Goal: Check status: Check status

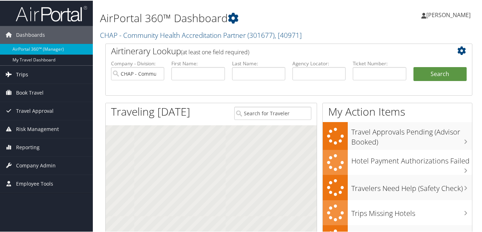
click at [18, 69] on span "Trips" at bounding box center [22, 74] width 12 height 18
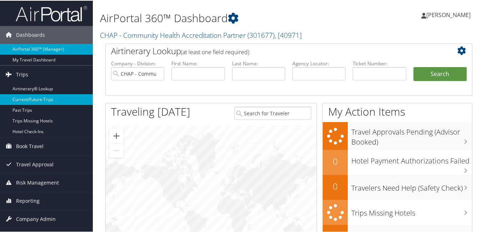
click at [32, 99] on link "Current/Future Trips" at bounding box center [46, 98] width 93 height 11
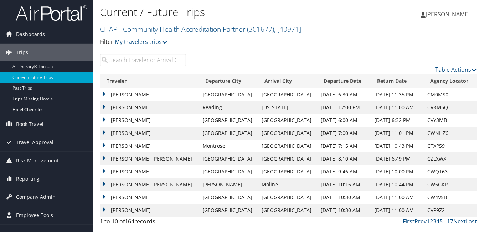
click at [144, 63] on input "search" at bounding box center [143, 60] width 86 height 13
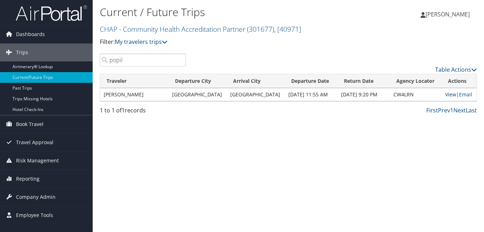
click at [449, 96] on link "View" at bounding box center [450, 94] width 11 height 7
drag, startPoint x: 138, startPoint y: 56, endPoint x: 58, endPoint y: 75, distance: 82.1
click at [58, 75] on div "Dashboards AirPortal 360™ (Manager) My Travel Dashboard Trips Airtinerary® Look…" at bounding box center [242, 116] width 484 height 232
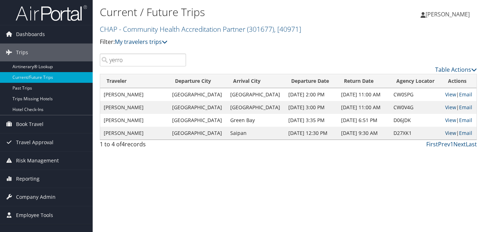
type input "yerro"
click at [446, 131] on link "View" at bounding box center [450, 132] width 11 height 7
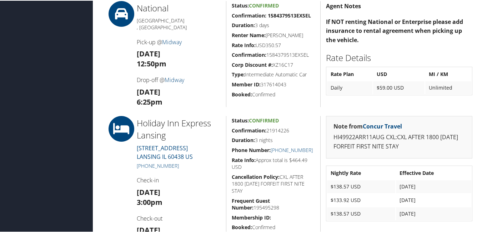
scroll to position [535, 0]
